Goal: Task Accomplishment & Management: Use online tool/utility

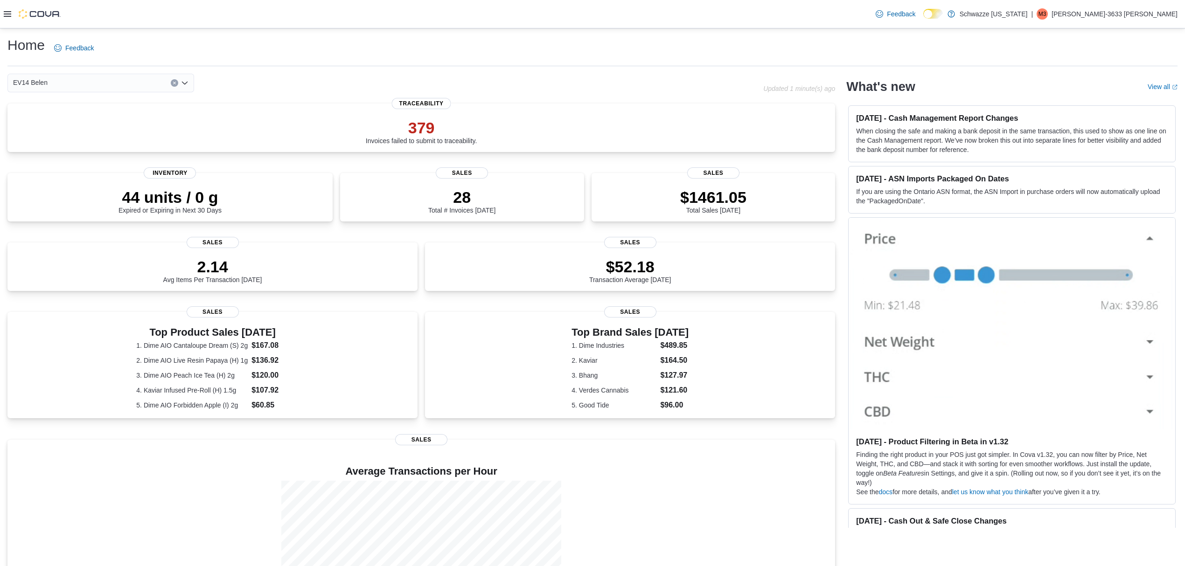
click at [6, 15] on icon at bounding box center [7, 13] width 7 height 7
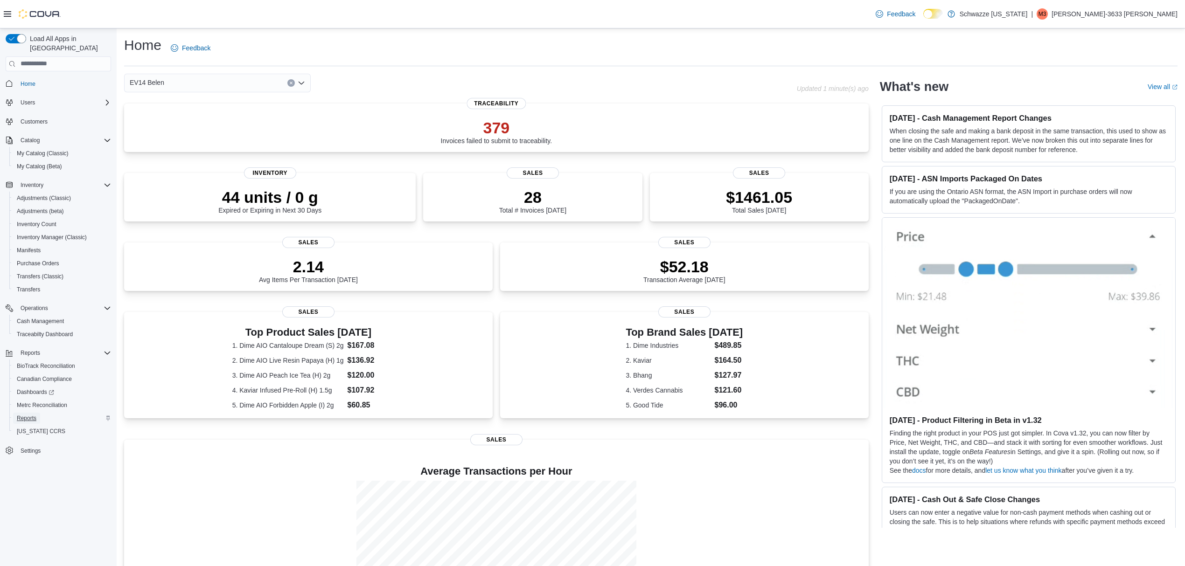
click at [27, 415] on span "Reports" at bounding box center [27, 418] width 20 height 7
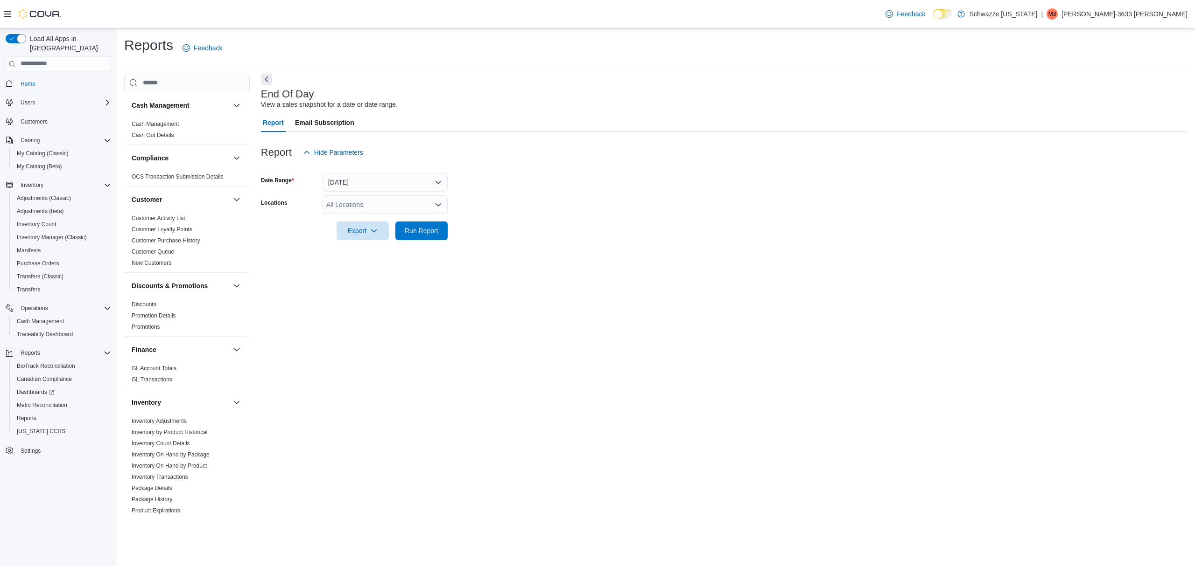
click at [396, 203] on div "All Locations" at bounding box center [384, 205] width 125 height 19
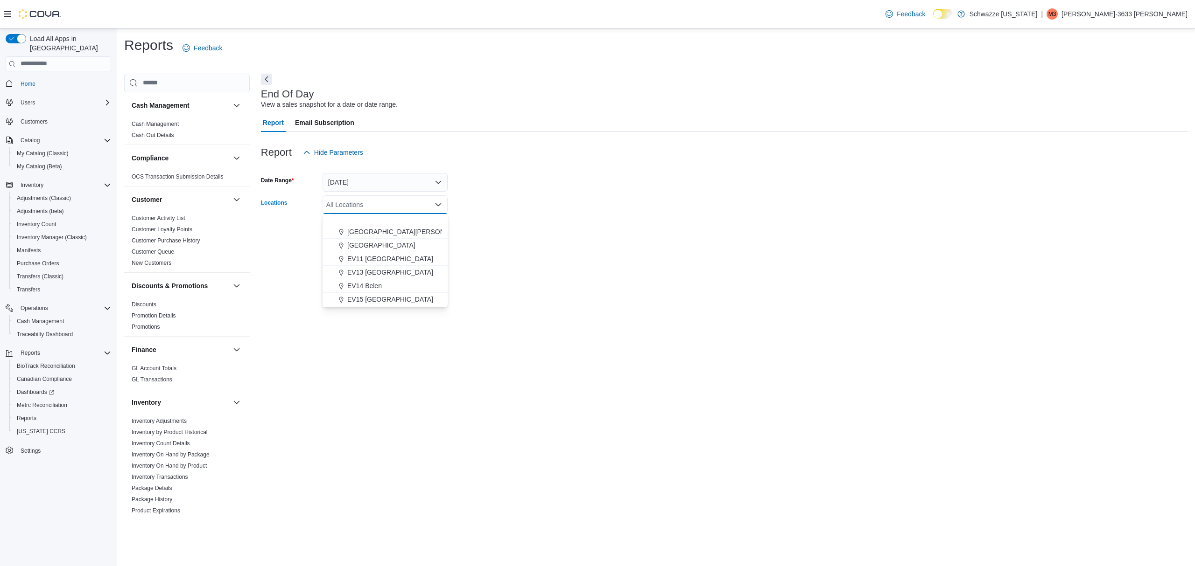
scroll to position [187, 0]
click at [372, 227] on span "EV14 Belen" at bounding box center [364, 223] width 35 height 9
click at [577, 214] on div at bounding box center [724, 217] width 926 height 7
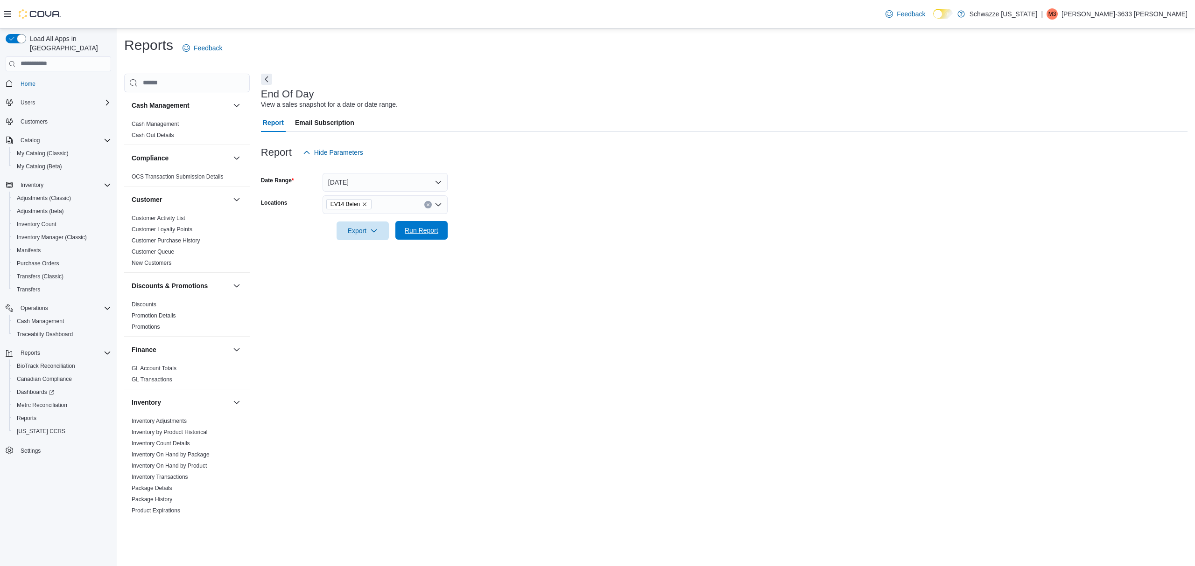
click at [411, 233] on span "Run Report" at bounding box center [422, 230] width 34 height 9
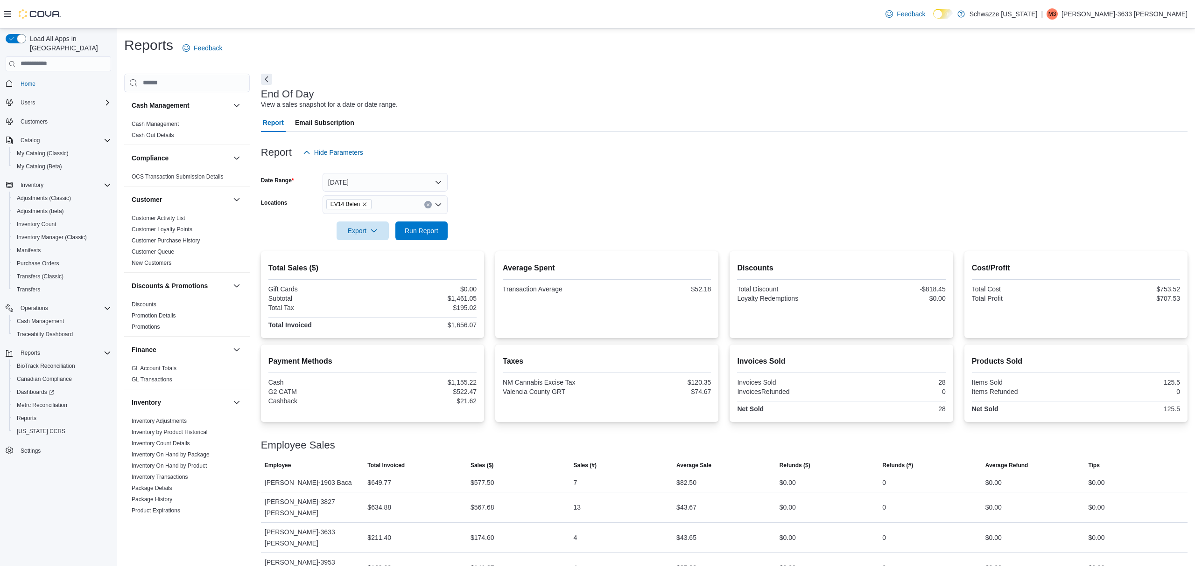
click at [678, 155] on div "Report Hide Parameters" at bounding box center [724, 152] width 926 height 19
click at [605, 172] on div at bounding box center [724, 167] width 926 height 11
click at [605, 168] on div at bounding box center [724, 167] width 926 height 11
click at [654, 147] on div "Report Hide Parameters" at bounding box center [724, 152] width 926 height 19
click at [653, 115] on div "Report Email Subscription" at bounding box center [724, 122] width 926 height 19
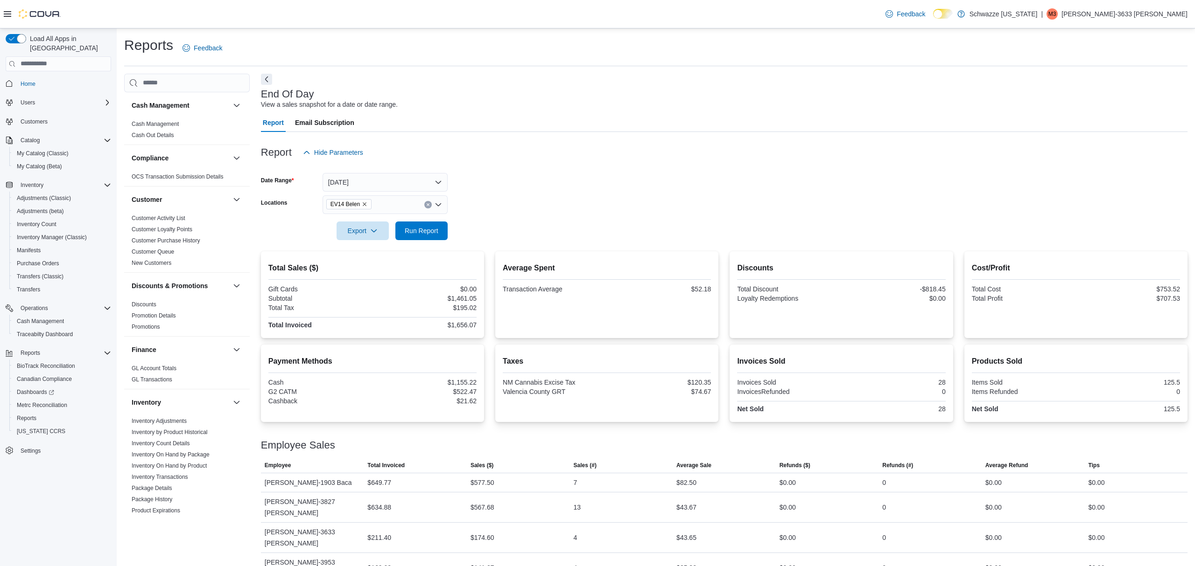
click at [746, 143] on div "Report Hide Parameters" at bounding box center [724, 152] width 926 height 19
click at [724, 369] on div "Payment Methods Cash $1,155.22 G2 CATM $522.47 Cashback $21.62 Taxes NM Cannabi…" at bounding box center [724, 383] width 926 height 77
click at [793, 172] on div at bounding box center [724, 167] width 926 height 11
